Goal: Browse casually

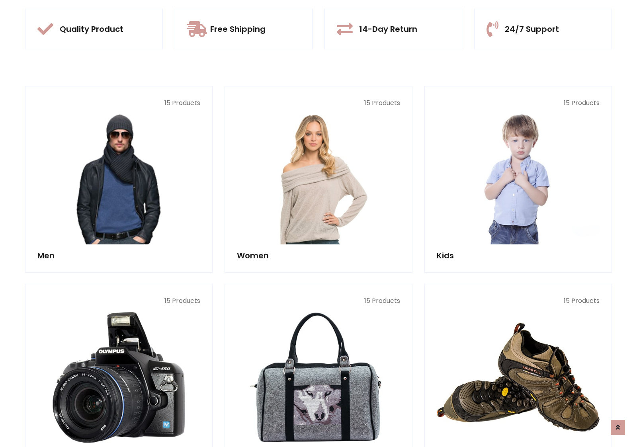
scroll to position [749, 0]
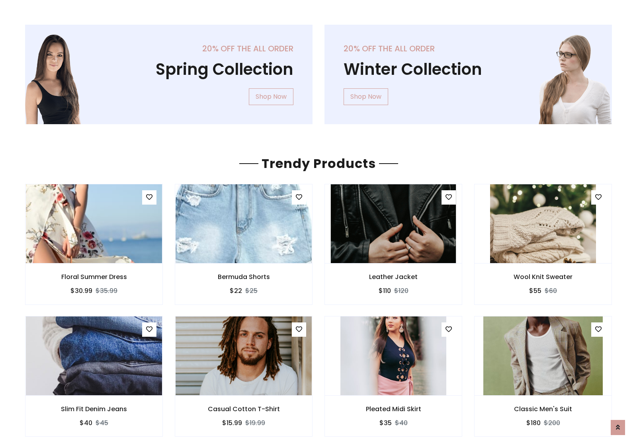
click at [393, 223] on img at bounding box center [393, 223] width 125 height 191
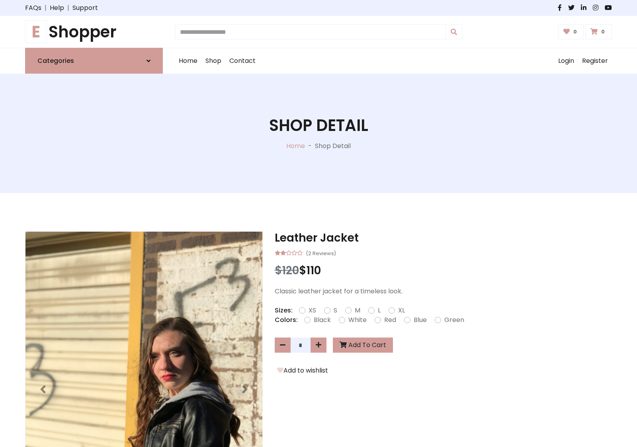
click at [94, 32] on h1 "E Shopper" at bounding box center [94, 31] width 138 height 19
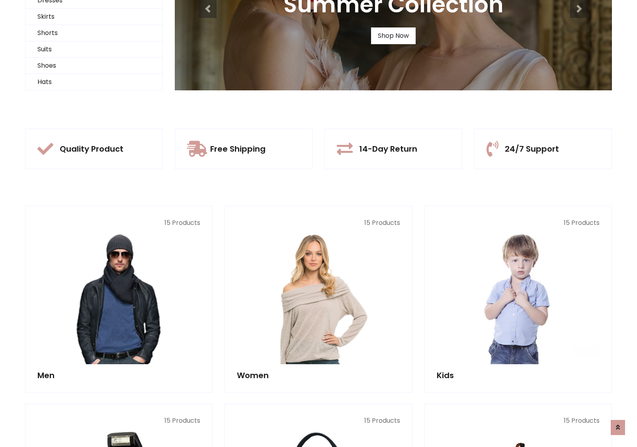
scroll to position [77, 0]
